Goal: Task Accomplishment & Management: Manage account settings

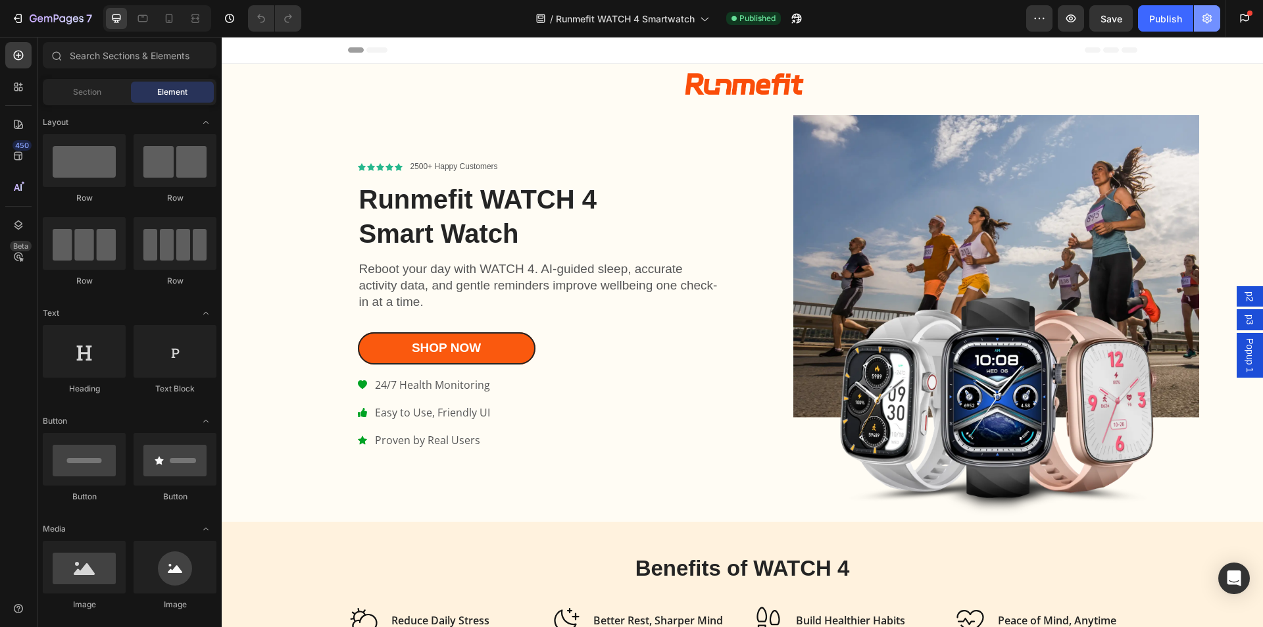
click at [1203, 20] on icon "button" at bounding box center [1207, 18] width 13 height 13
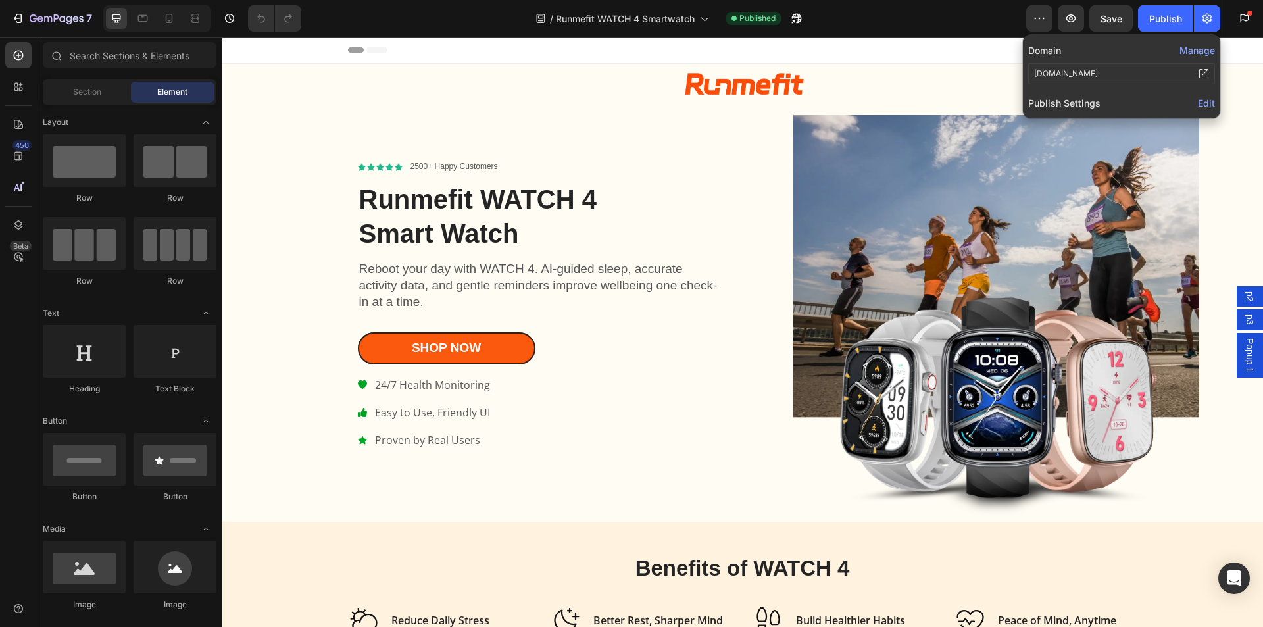
click at [1201, 105] on span "Edit" at bounding box center [1206, 102] width 17 height 11
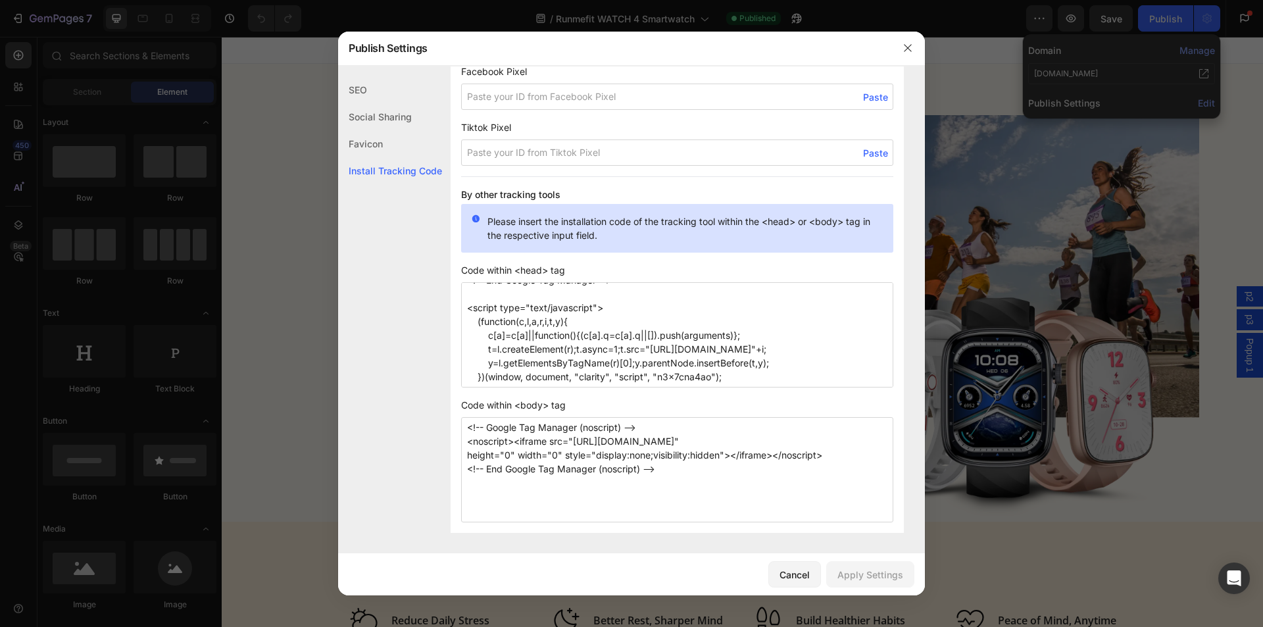
scroll to position [109, 0]
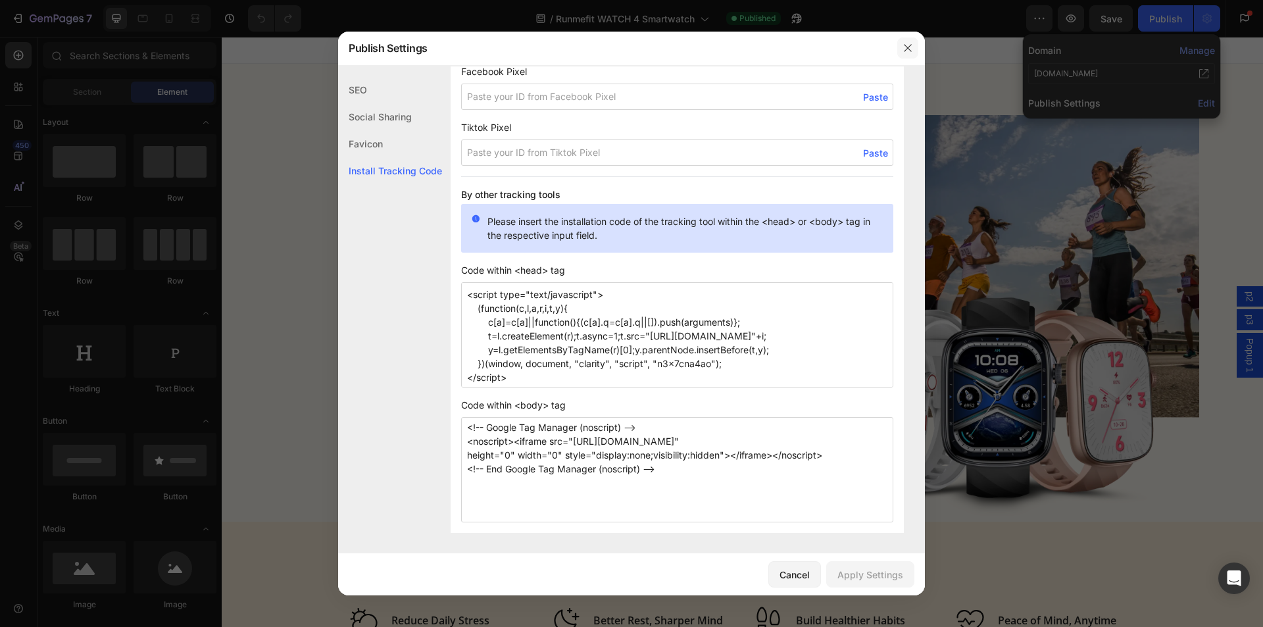
click at [909, 45] on icon "button" at bounding box center [908, 48] width 11 height 11
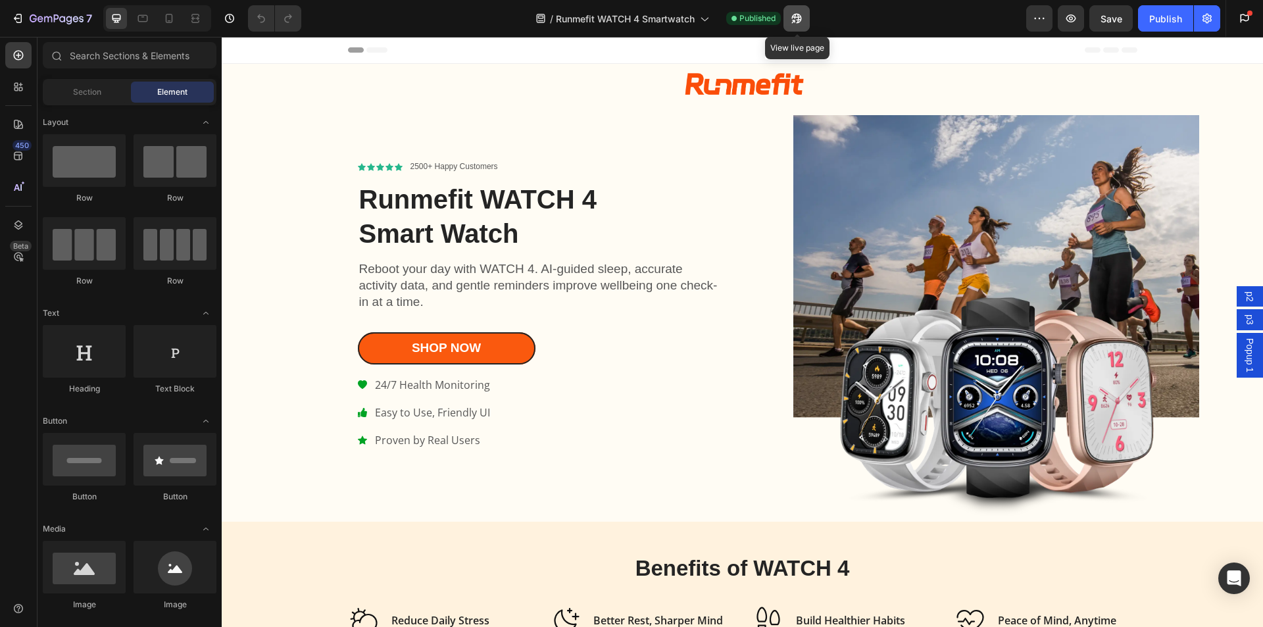
click at [795, 20] on icon "button" at bounding box center [793, 21] width 3 height 3
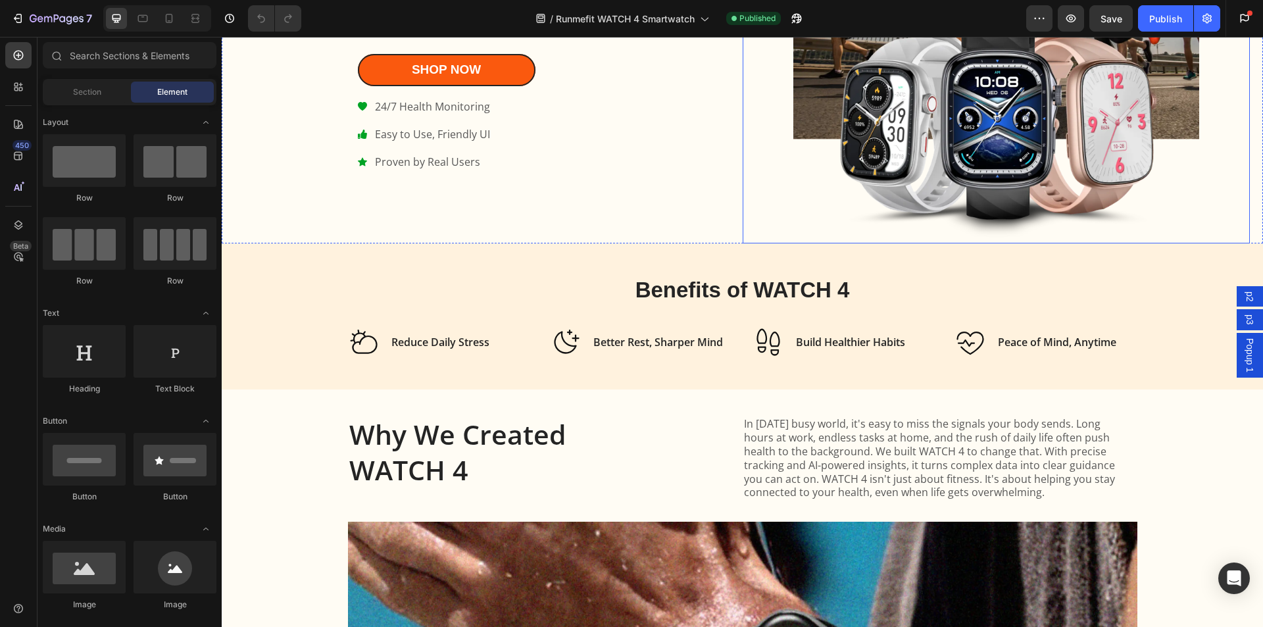
scroll to position [263, 0]
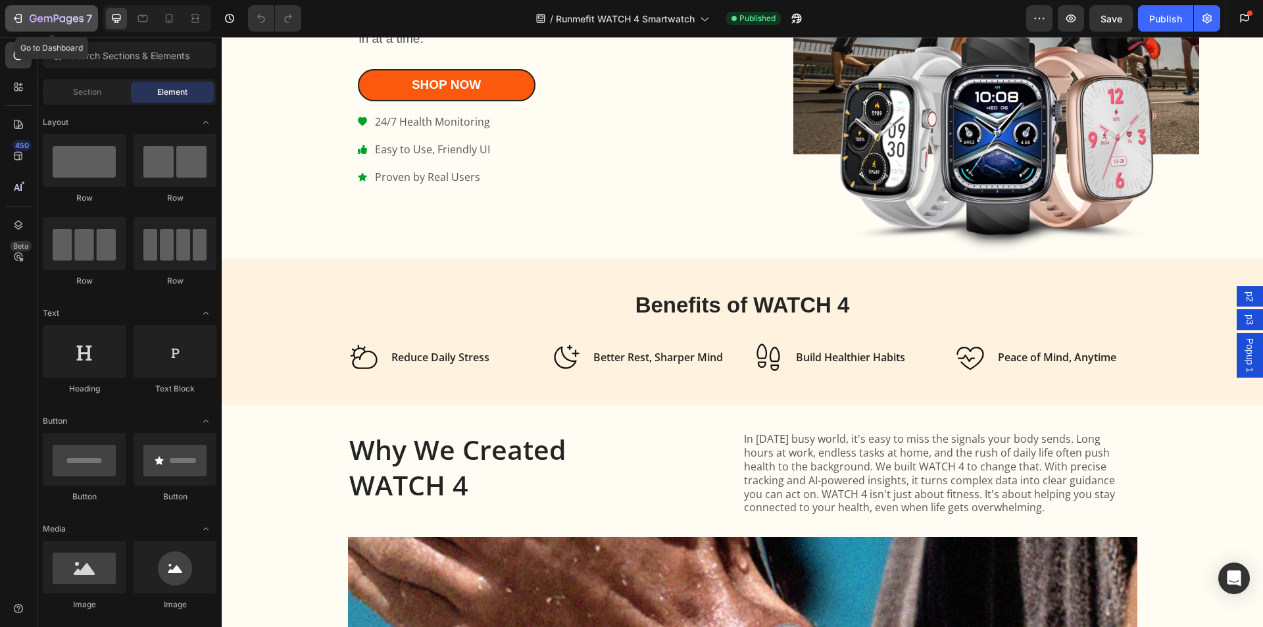
click at [15, 21] on icon "button" at bounding box center [17, 18] width 13 height 13
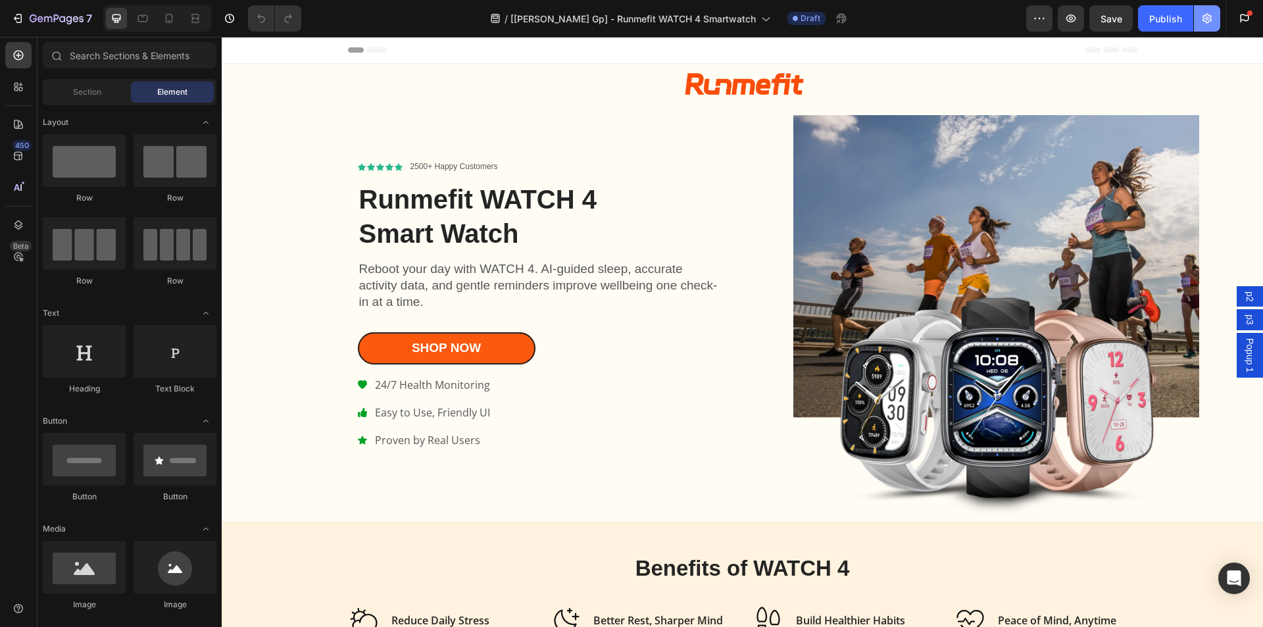
click at [1204, 20] on icon "button" at bounding box center [1207, 18] width 13 height 13
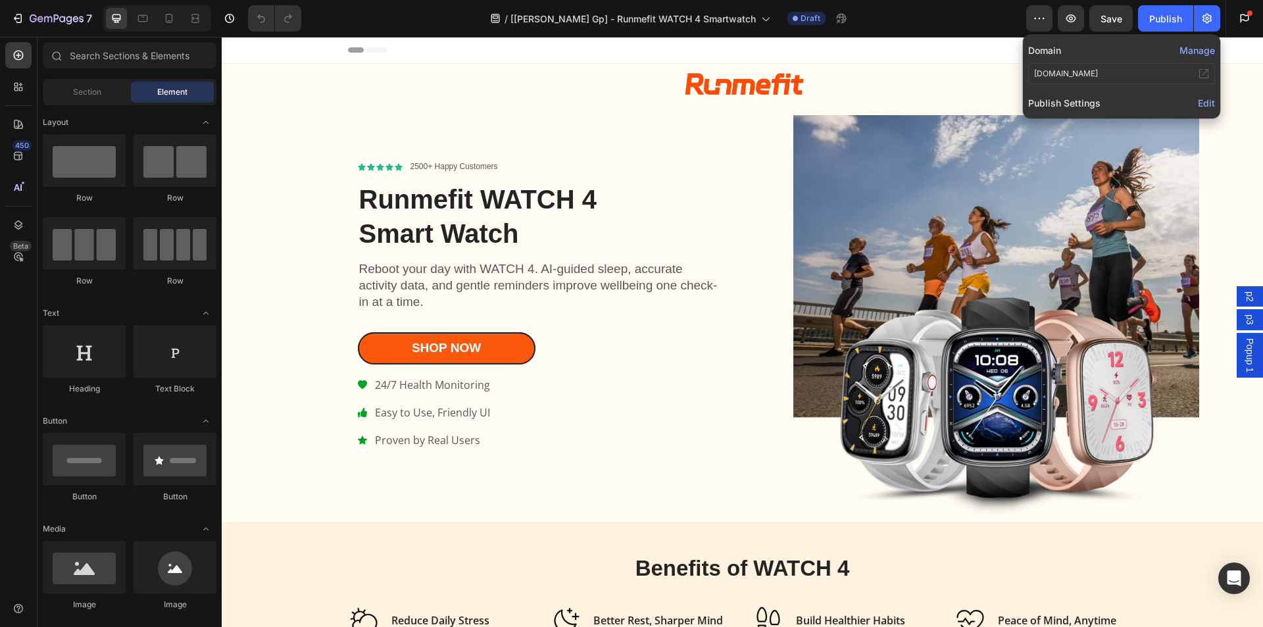
click at [1067, 114] on div "Domain Manage lp.runmefit.com Publish Settings Edit" at bounding box center [1121, 76] width 197 height 84
click at [1067, 107] on span "Publish Settings" at bounding box center [1065, 103] width 72 height 14
click at [1208, 104] on span "Edit" at bounding box center [1206, 102] width 17 height 11
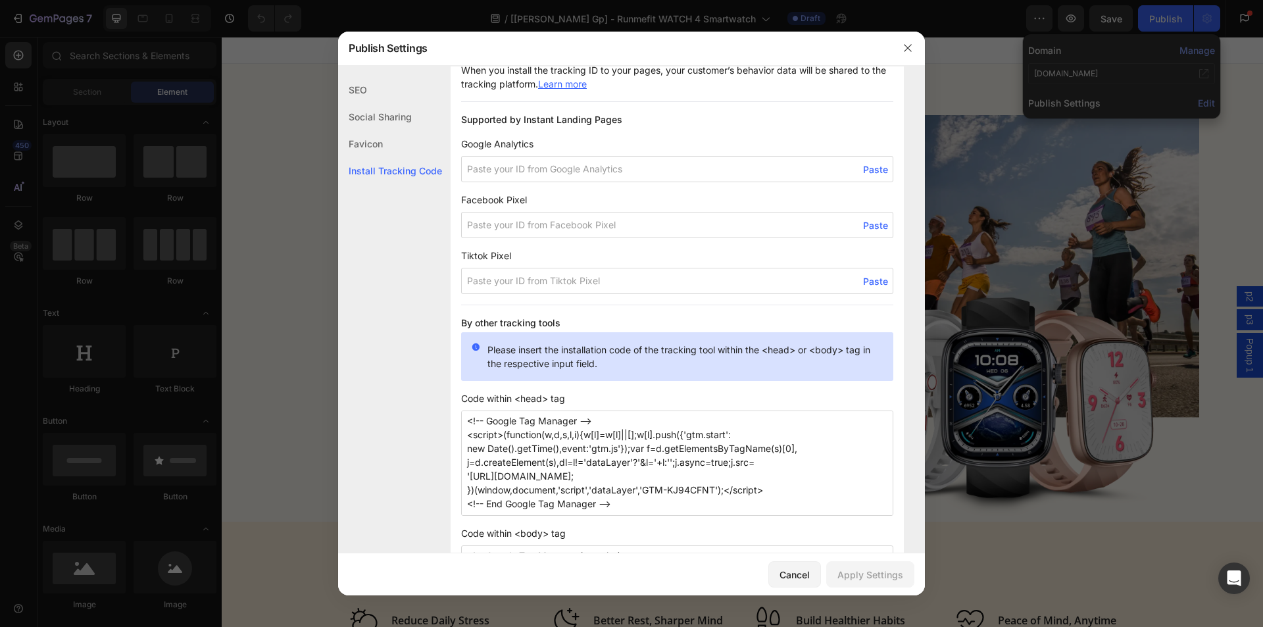
scroll to position [992, 0]
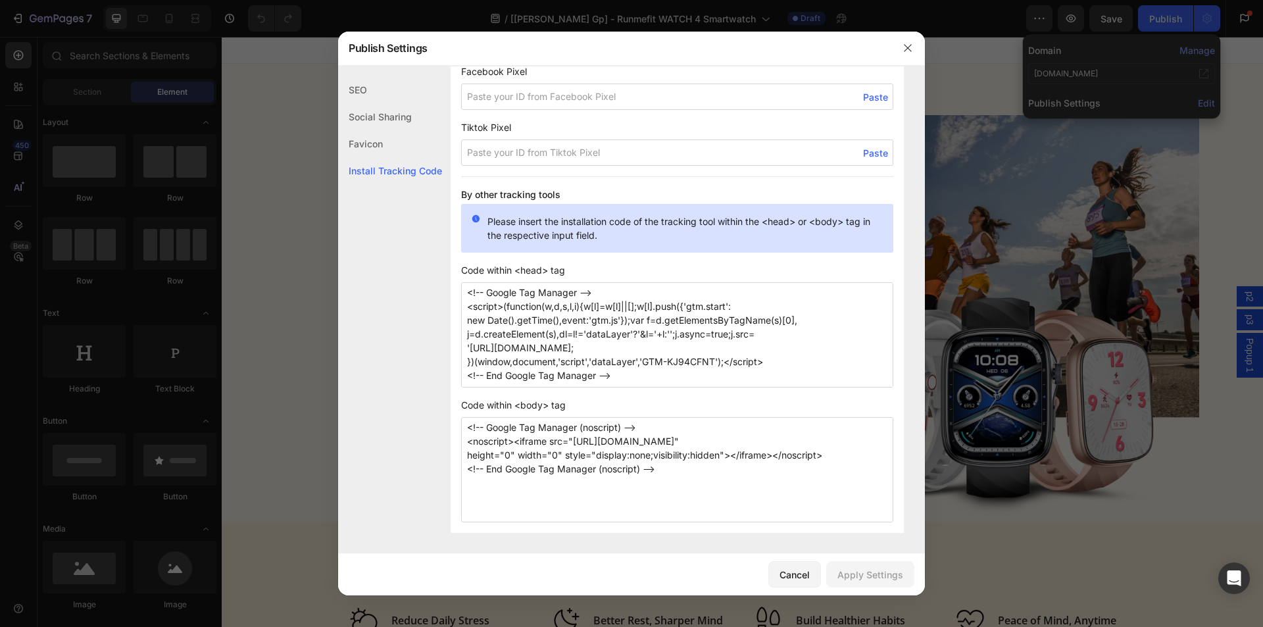
click at [605, 314] on textarea "<!-- Google Tag Manager --> <script>(function(w,d,s,l,i){w[l]=w[l]||[];w[l].pus…" at bounding box center [677, 334] width 432 height 105
click at [910, 51] on icon "button" at bounding box center [908, 48] width 11 height 11
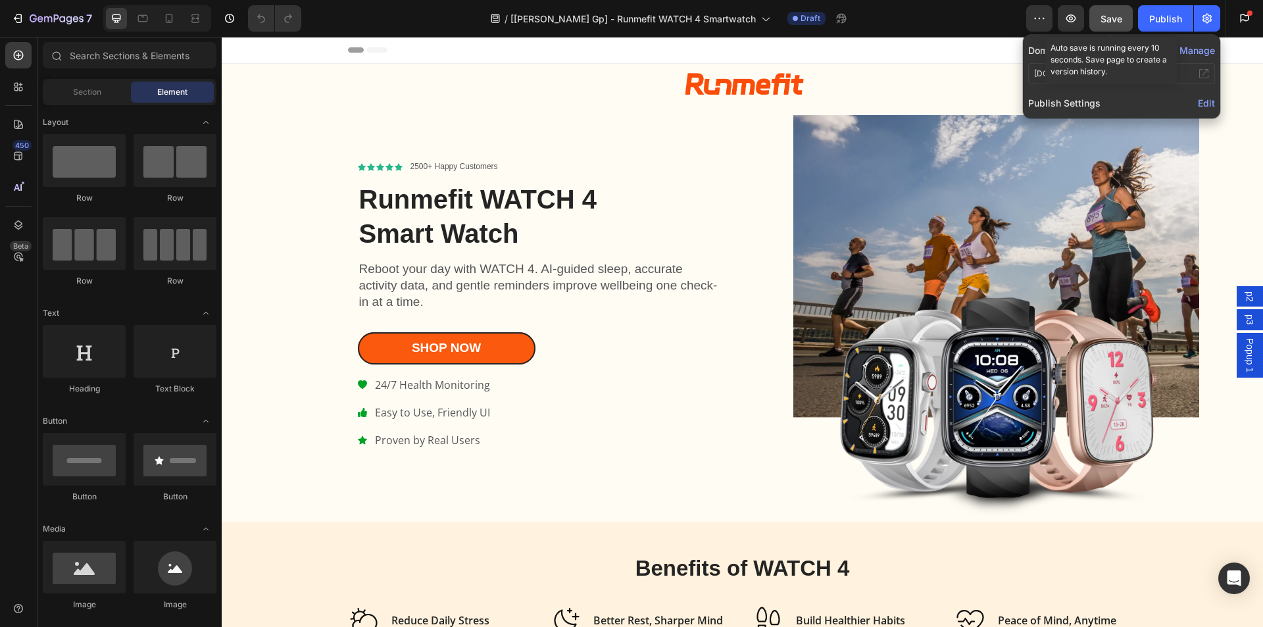
click at [1117, 21] on span "Save" at bounding box center [1112, 18] width 22 height 11
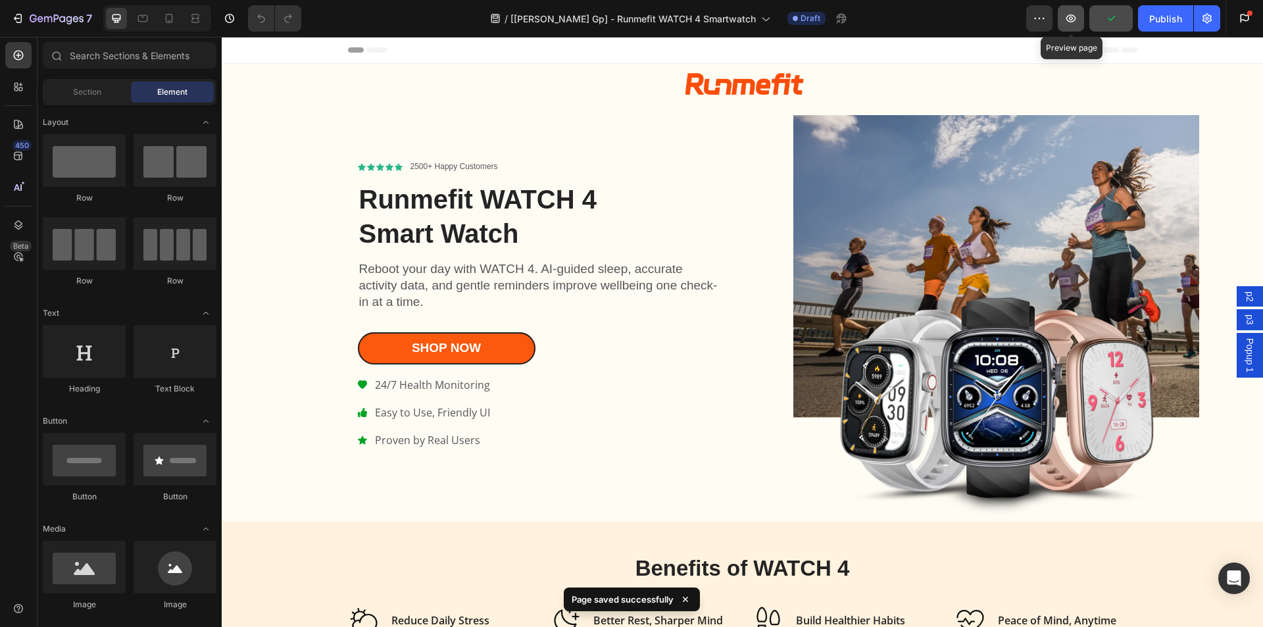
click at [1070, 22] on icon "button" at bounding box center [1072, 18] width 10 height 8
click at [1207, 10] on button "button" at bounding box center [1207, 18] width 26 height 26
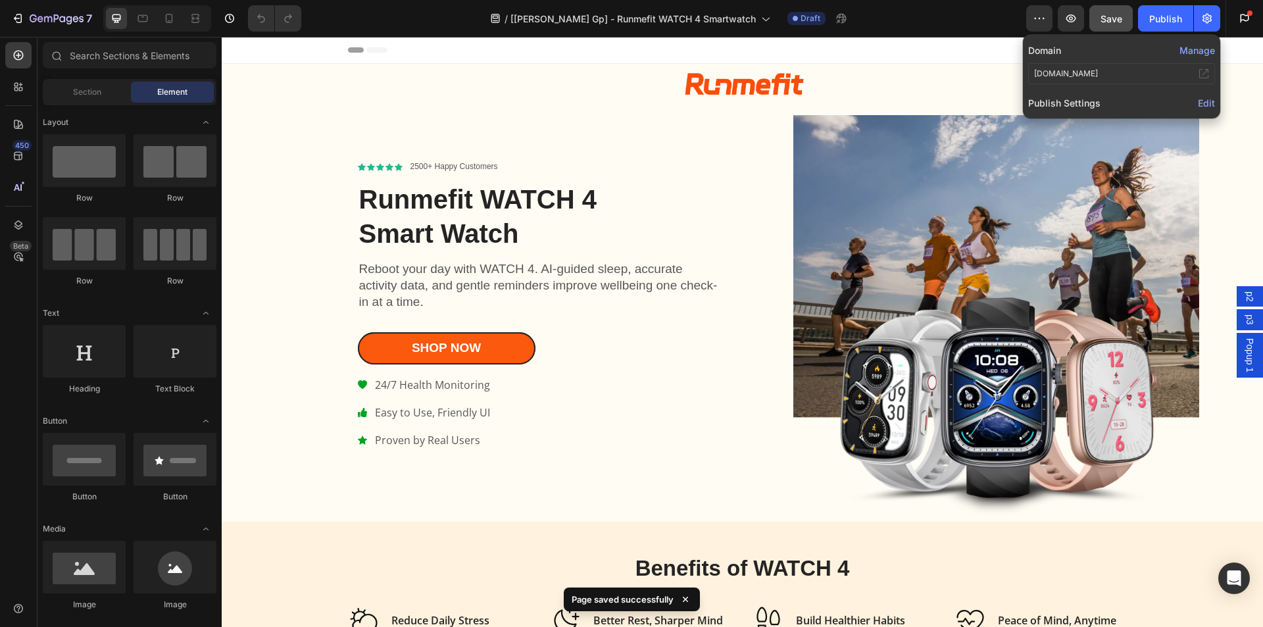
click at [1207, 103] on span "Edit" at bounding box center [1206, 102] width 17 height 11
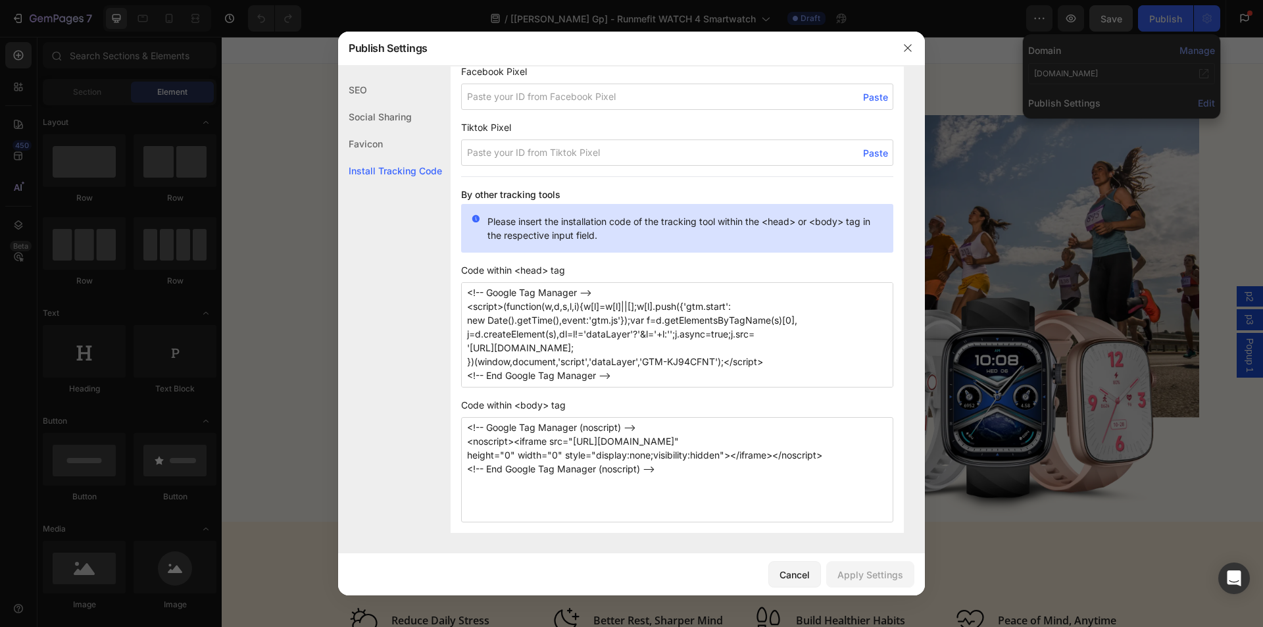
scroll to position [796, 0]
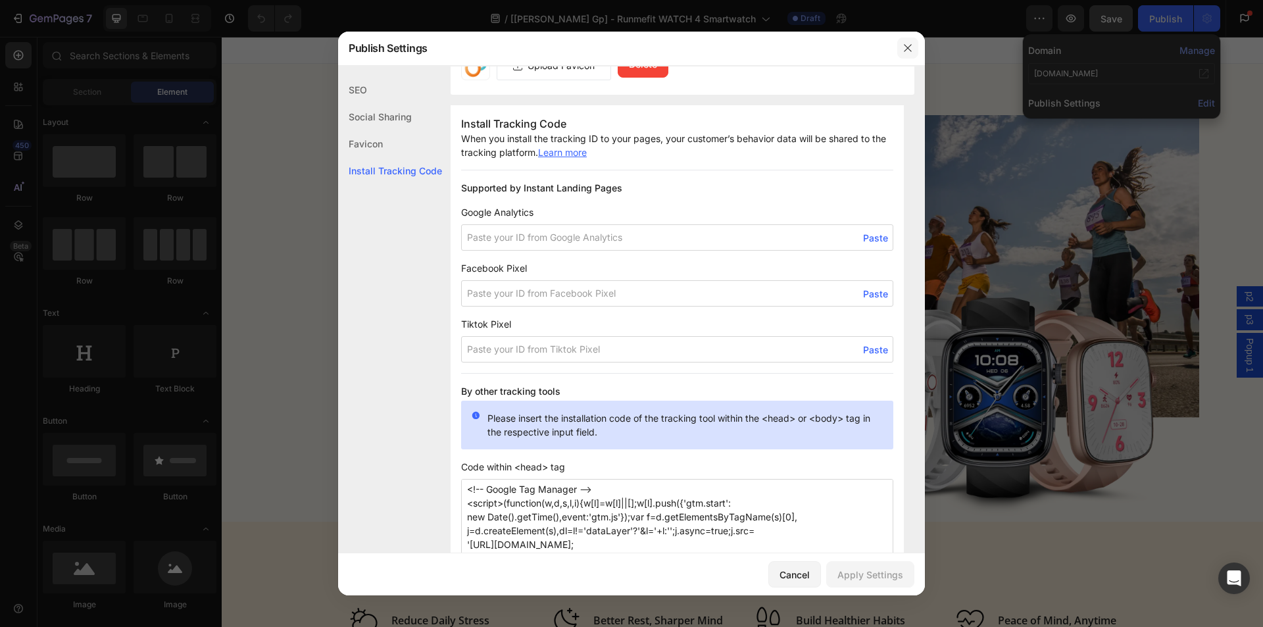
click at [910, 40] on button "button" at bounding box center [908, 48] width 21 height 21
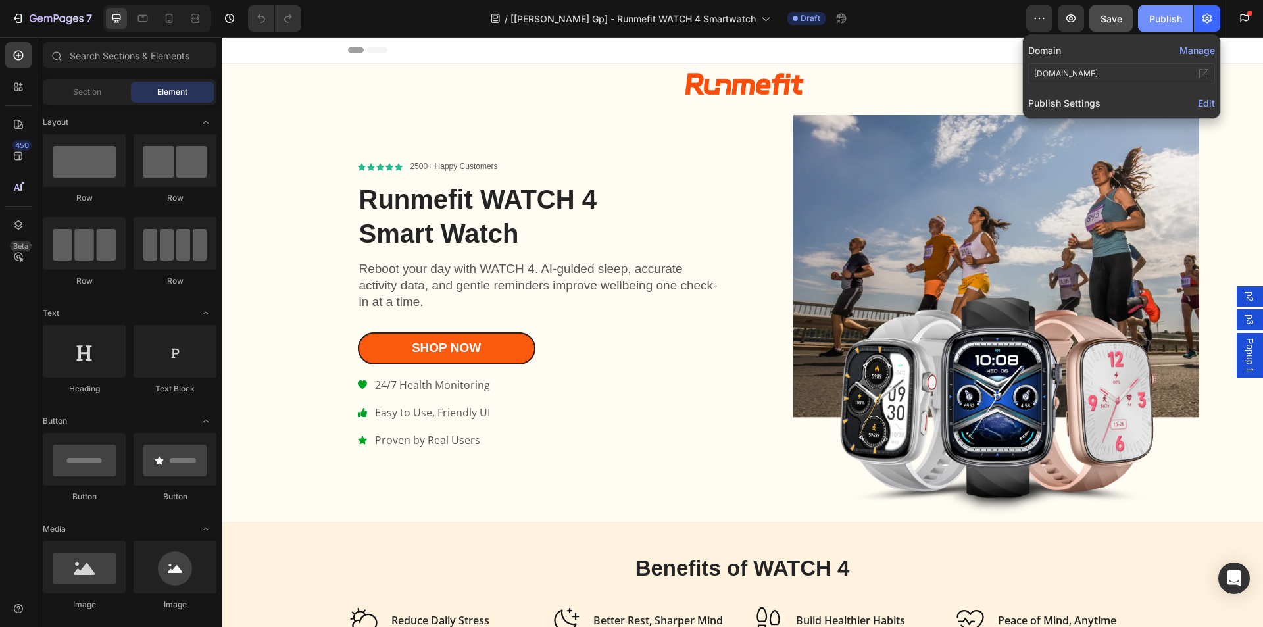
click at [1162, 25] on div "Publish" at bounding box center [1166, 19] width 33 height 14
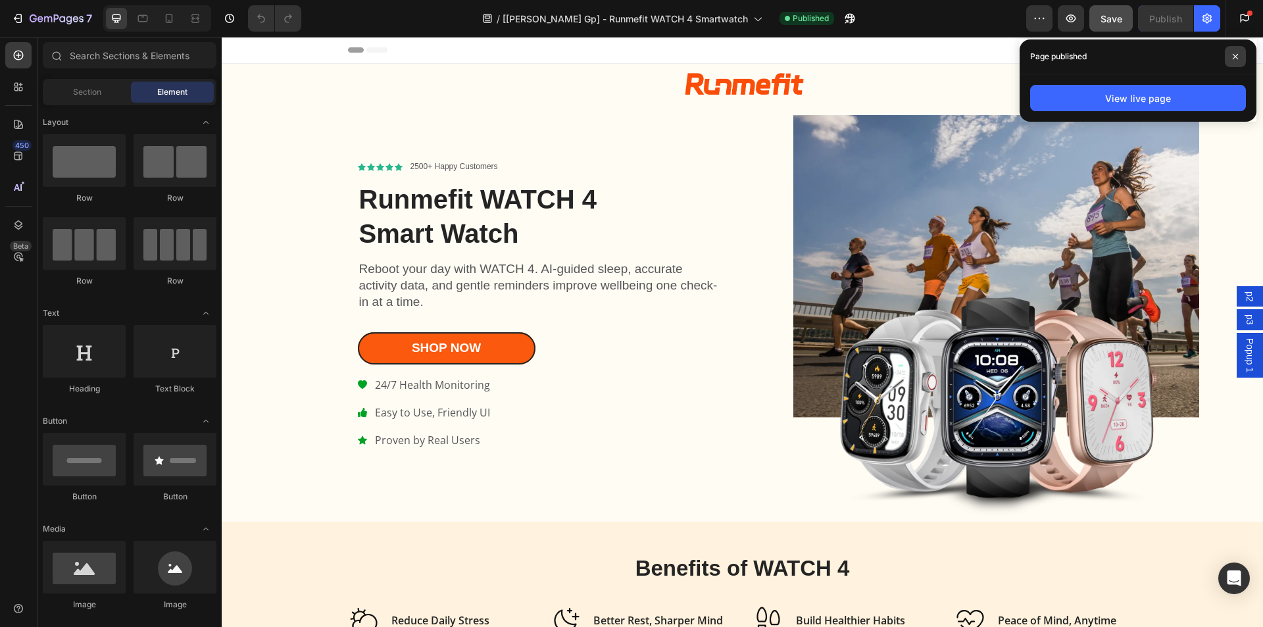
click at [1233, 51] on span at bounding box center [1235, 56] width 21 height 21
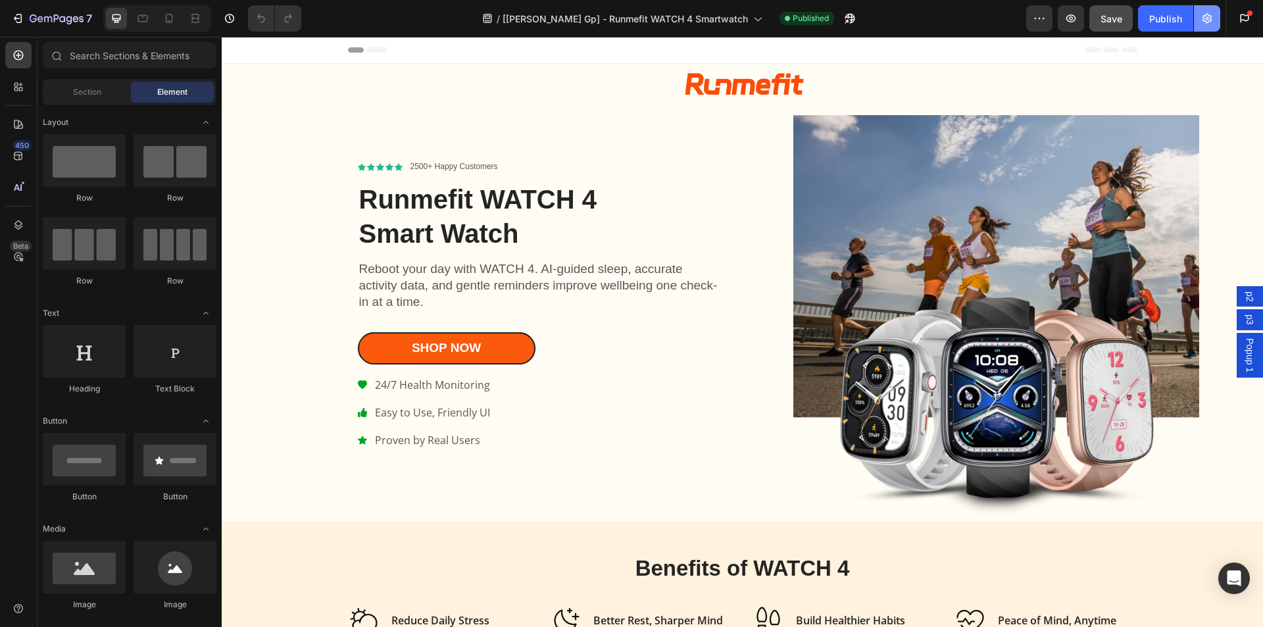
click at [1203, 20] on icon "button" at bounding box center [1207, 18] width 13 height 13
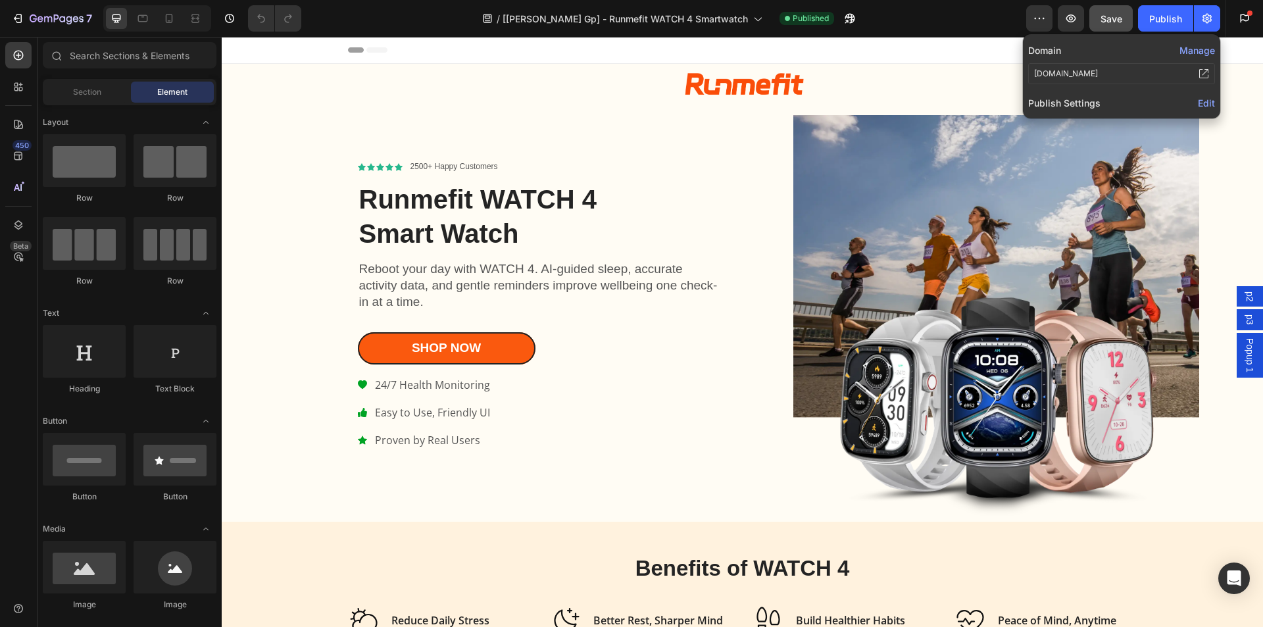
click at [1213, 101] on span "Edit" at bounding box center [1206, 102] width 17 height 11
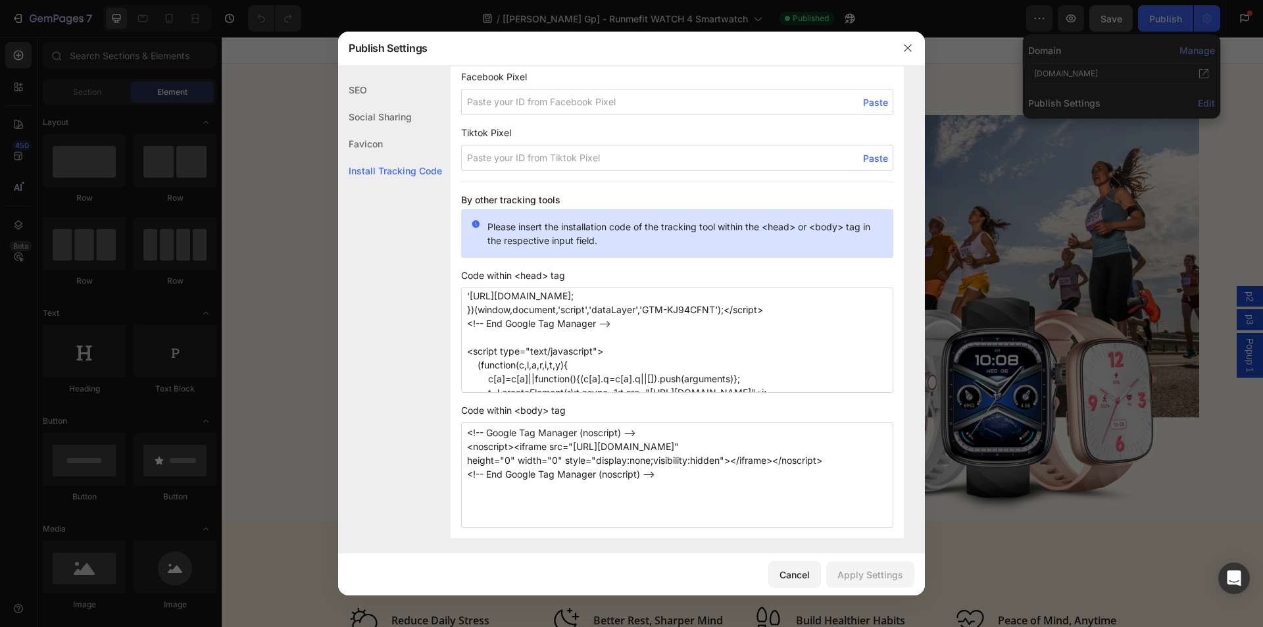
scroll to position [109, 0]
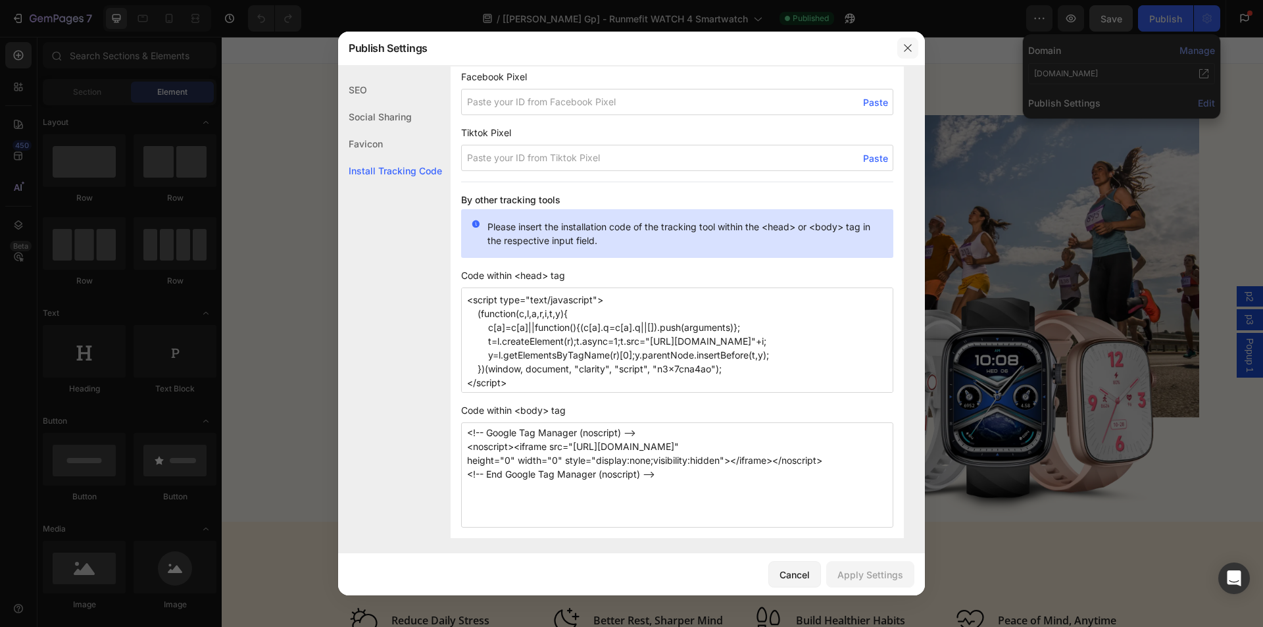
click at [908, 43] on icon "button" at bounding box center [908, 48] width 11 height 11
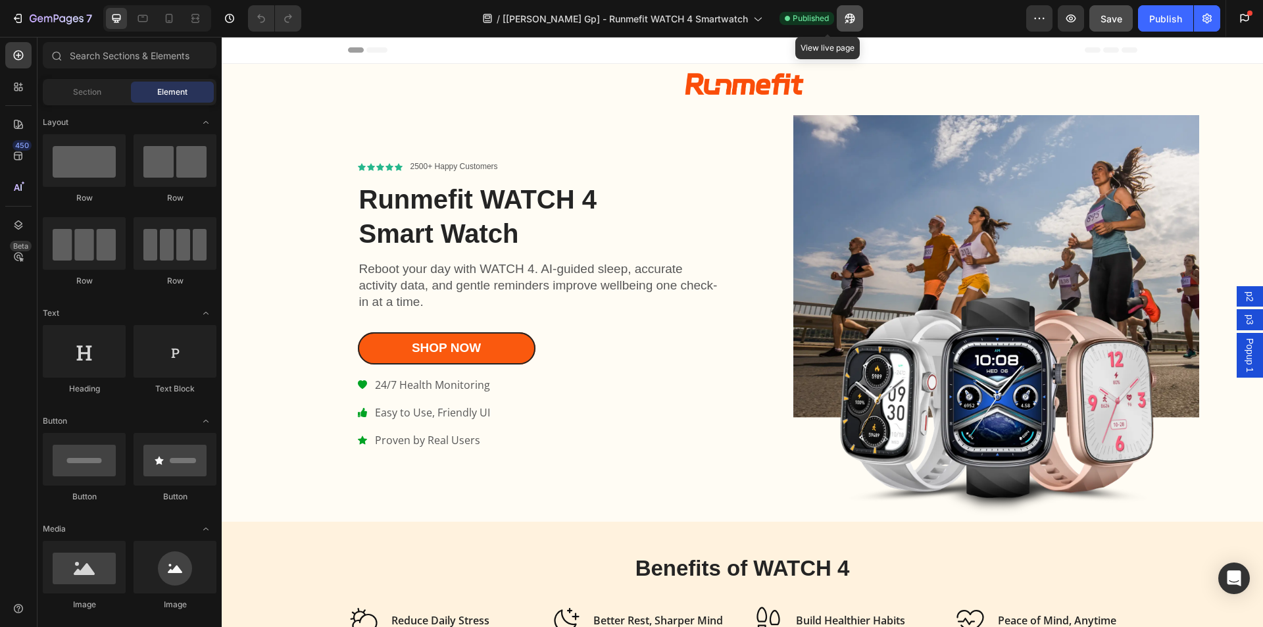
click at [844, 16] on icon "button" at bounding box center [850, 18] width 13 height 13
click at [37, 18] on icon "button" at bounding box center [33, 18] width 7 height 8
click at [1207, 26] on button "button" at bounding box center [1207, 18] width 26 height 26
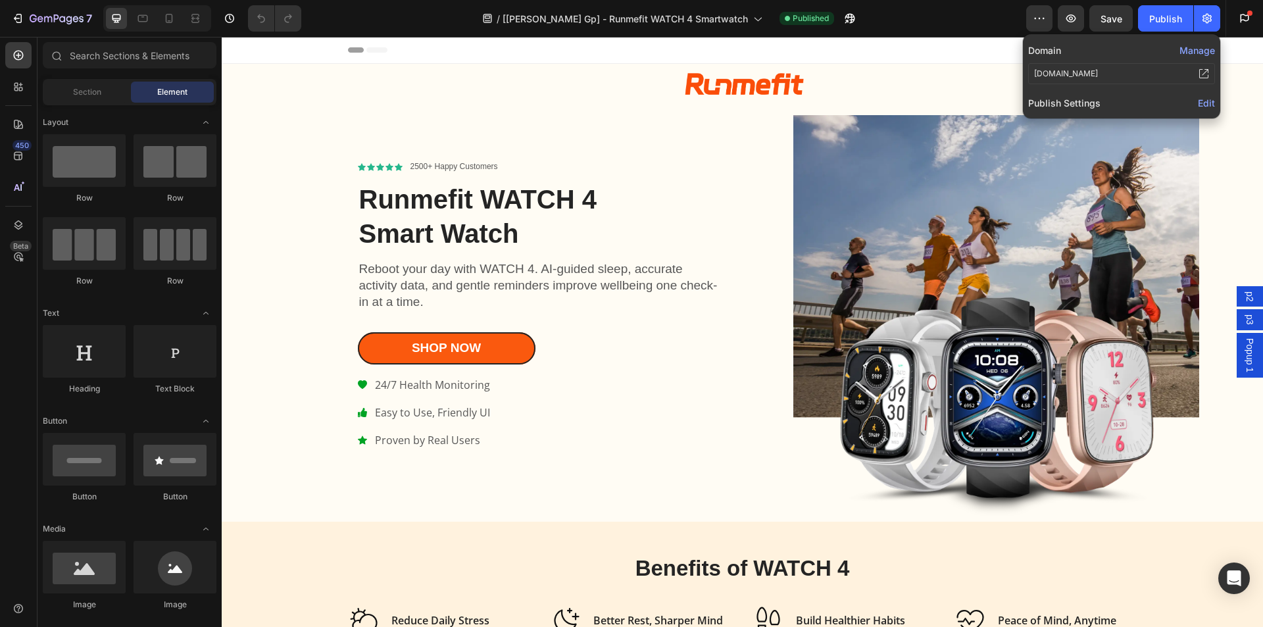
click at [1212, 103] on span "Edit" at bounding box center [1206, 102] width 17 height 11
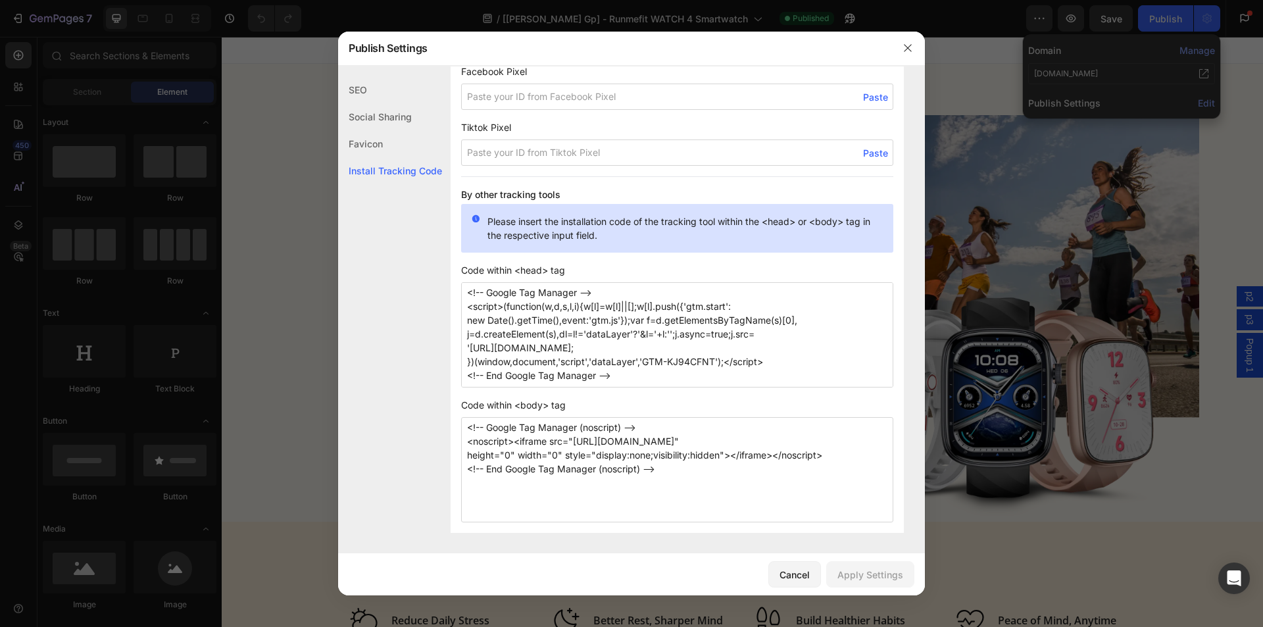
drag, startPoint x: 526, startPoint y: 376, endPoint x: 362, endPoint y: 260, distance: 201.0
drag, startPoint x: 669, startPoint y: 468, endPoint x: 380, endPoint y: 399, distance: 296.9
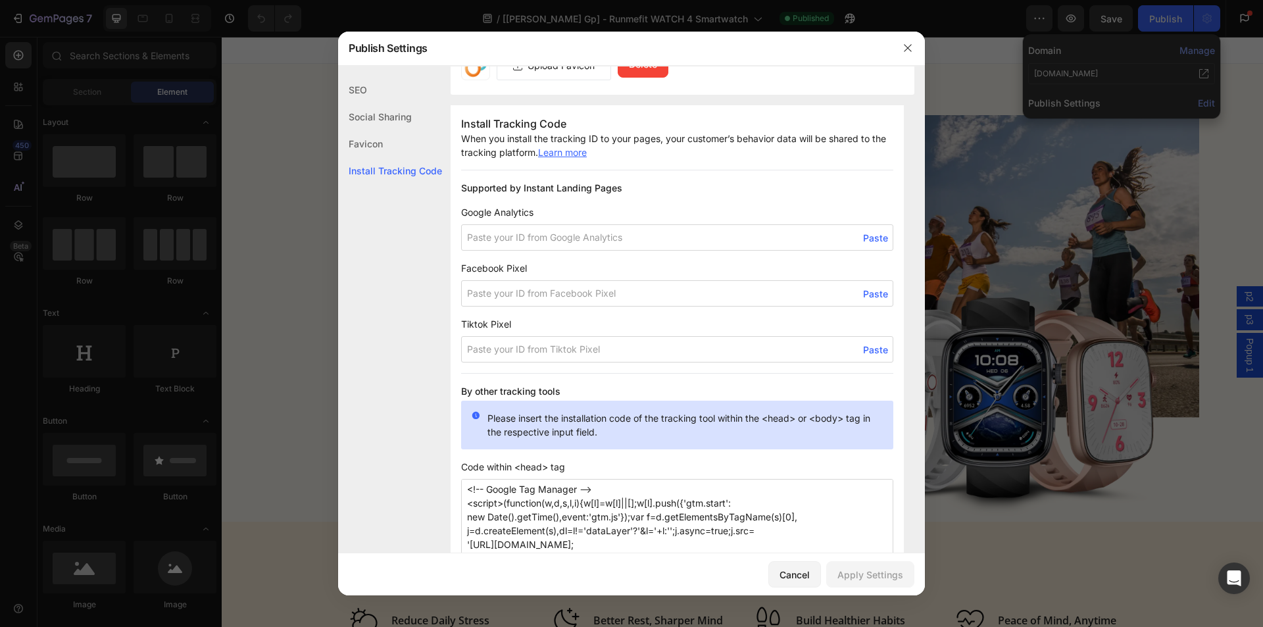
scroll to position [992, 0]
